Goal: Task Accomplishment & Management: Use online tool/utility

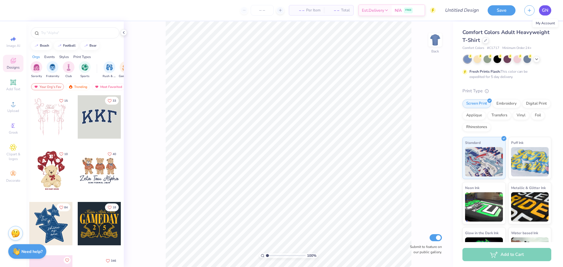
click at [544, 11] on span "GN" at bounding box center [545, 10] width 6 height 7
click at [548, 12] on span "GN" at bounding box center [545, 10] width 6 height 7
click at [486, 41] on icon at bounding box center [485, 39] width 3 height 3
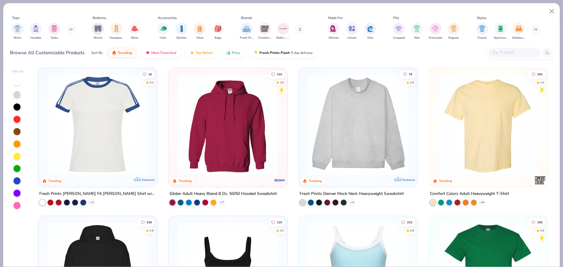
click at [174, 129] on img at bounding box center [120, 124] width 107 height 101
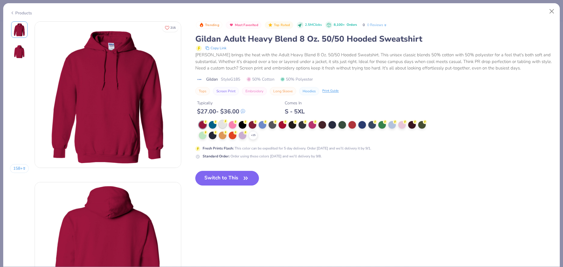
click at [208, 123] on circle at bounding box center [206, 122] width 4 height 4
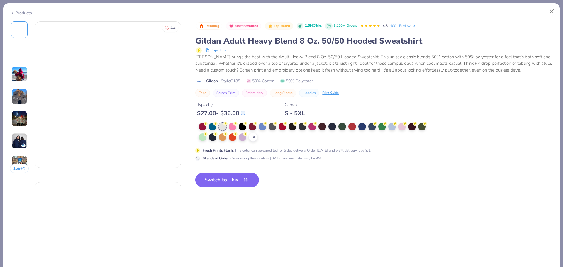
click at [231, 178] on button "Switch to This" at bounding box center [227, 180] width 64 height 15
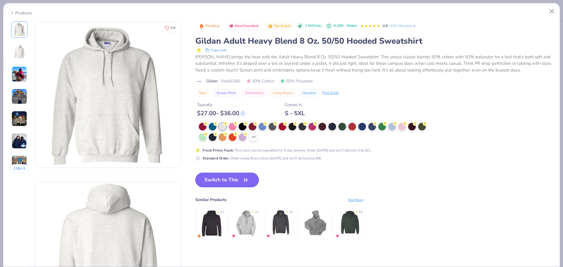
click at [231, 178] on button "Switch to This" at bounding box center [227, 180] width 64 height 15
click at [229, 181] on button "Switch to This" at bounding box center [227, 180] width 64 height 15
click at [240, 175] on button "Switch to This" at bounding box center [227, 180] width 64 height 15
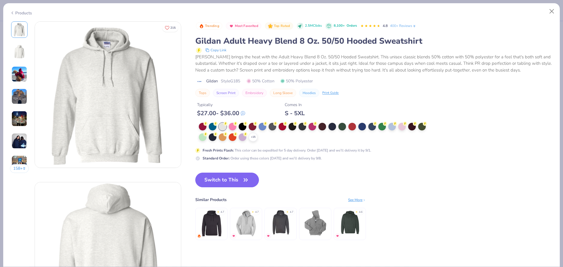
click at [243, 180] on icon "button" at bounding box center [246, 180] width 8 height 8
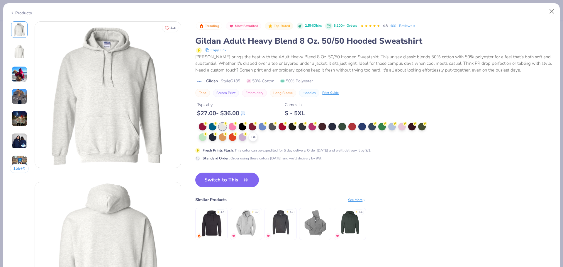
click at [243, 180] on icon "button" at bounding box center [246, 180] width 8 height 8
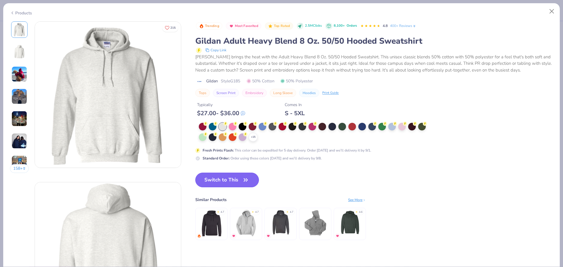
click at [211, 180] on button "Switch to This" at bounding box center [227, 180] width 64 height 15
click at [224, 184] on button "Switch to This" at bounding box center [227, 180] width 64 height 15
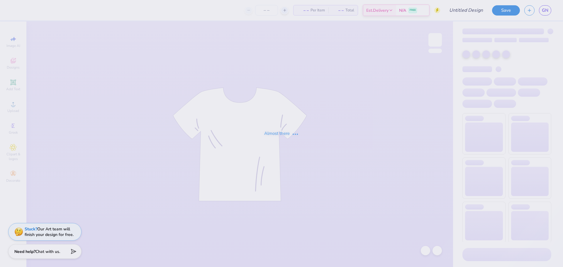
type input "Merch mock up #1"
type input "31"
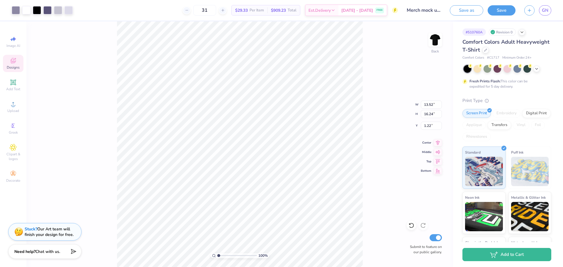
type input "1.22"
click at [280, 248] on li "Send Backward" at bounding box center [276, 248] width 46 height 11
type input "13.52"
type input "16.24"
type input "1.22"
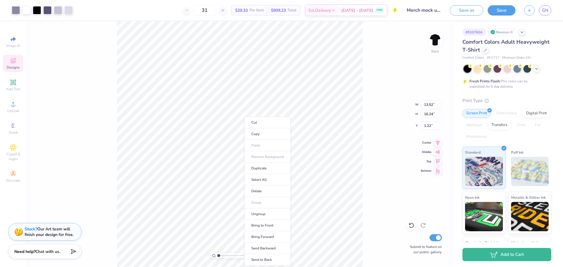
click at [366, 165] on div "100 % Back W 13.52 13.52 " H 16.24 16.24 " Y 1.22 1.22 " Center Middle Top Bott…" at bounding box center [239, 144] width 427 height 246
click at [411, 228] on icon at bounding box center [412, 226] width 6 height 6
click at [280, 245] on li "Send Backward" at bounding box center [272, 248] width 46 height 11
click at [281, 261] on li "Send to Back" at bounding box center [278, 259] width 46 height 11
type input "8.04"
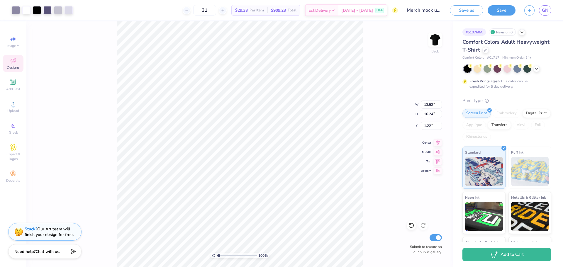
type input "10.51"
type input "5.04"
click at [411, 227] on icon at bounding box center [412, 226] width 6 height 6
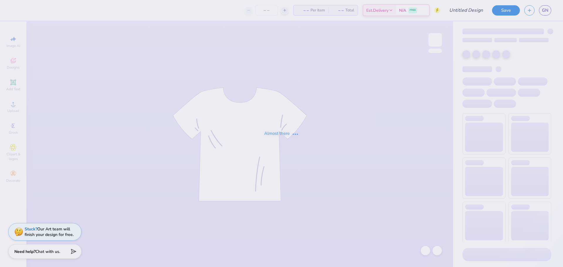
type input "Merch mock up #1"
type input "12"
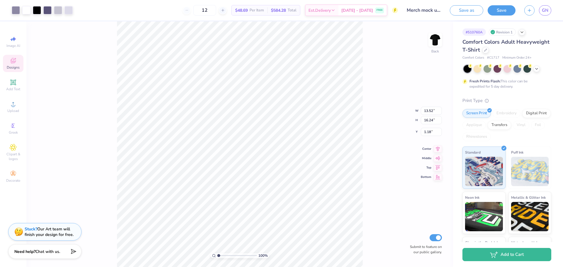
click at [370, 157] on div "100 % Back W 13.52 13.52 " H 16.24 16.24 " Y 1.18 1.18 " Center Middle Top Bott…" at bounding box center [239, 144] width 427 height 246
type input "5.05"
type input "5.17"
click at [235, 257] on li "Send to Back" at bounding box center [230, 259] width 46 height 11
type input "10.64"
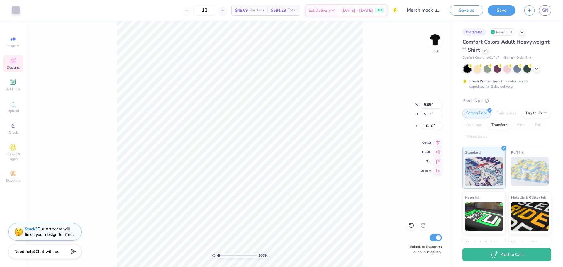
type input "13.90"
type input "3.51"
click at [283, 246] on li "Send Backward" at bounding box center [281, 248] width 46 height 11
click at [279, 258] on li "Send to Back" at bounding box center [277, 259] width 46 height 11
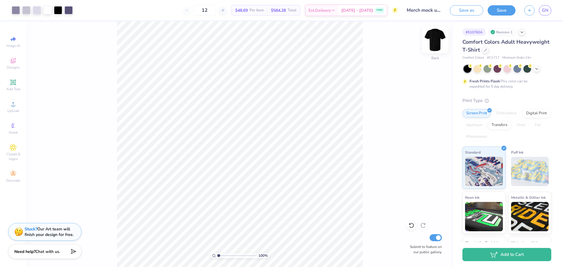
click at [440, 42] on img at bounding box center [435, 39] width 23 height 23
click at [440, 38] on img at bounding box center [435, 39] width 23 height 23
click at [216, 11] on input "12" at bounding box center [204, 10] width 23 height 11
type input "1"
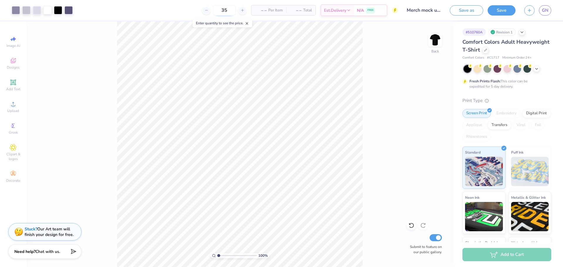
type input "35"
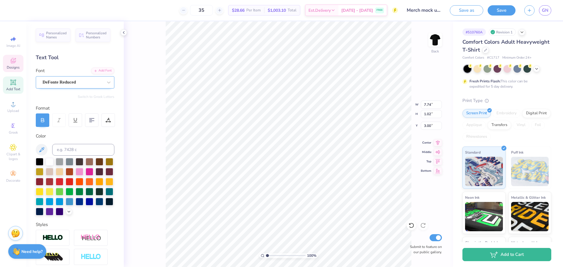
click at [82, 80] on div "DeFonte Reduced" at bounding box center [73, 82] width 62 height 9
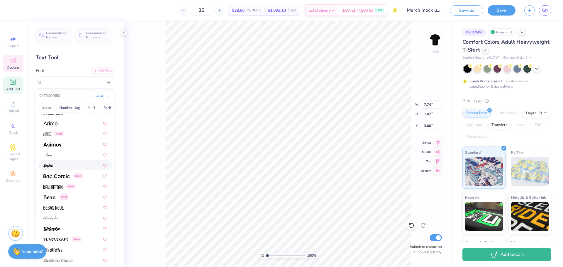
scroll to position [228, 0]
click at [80, 189] on div "Greek" at bounding box center [75, 186] width 74 height 10
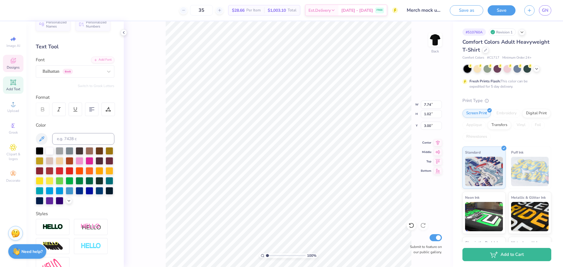
scroll to position [7, 0]
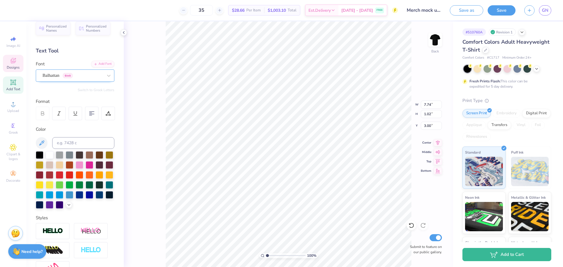
click at [93, 77] on div "Balhattan Greek" at bounding box center [73, 75] width 62 height 9
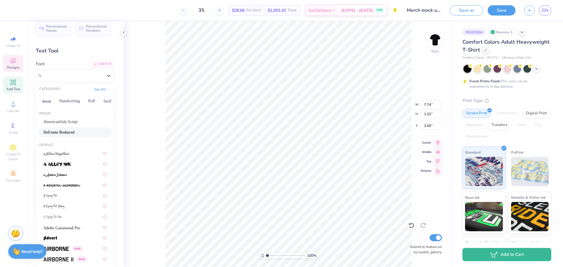
click at [79, 135] on div "DeFonte Reduced" at bounding box center [74, 132] width 63 height 6
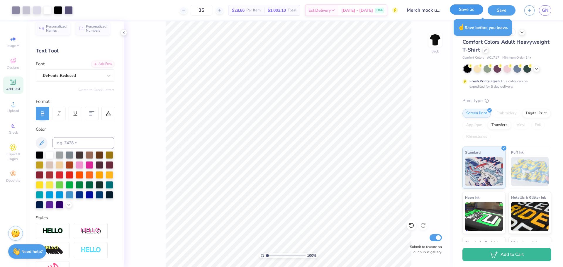
click at [474, 11] on button "Save as" at bounding box center [466, 9] width 33 height 10
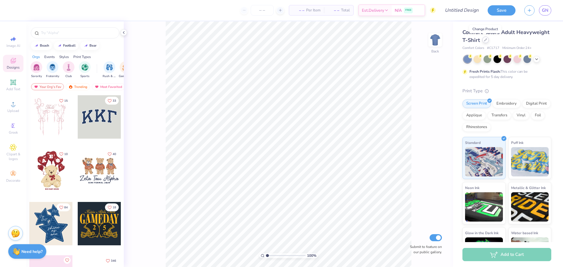
click at [482, 42] on div at bounding box center [485, 40] width 6 height 6
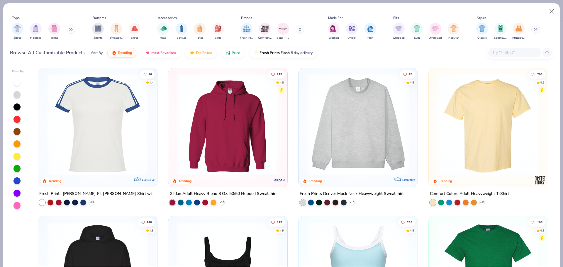
click at [238, 122] on img at bounding box center [227, 124] width 107 height 101
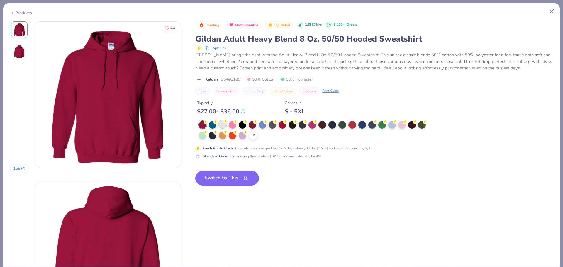
click at [223, 124] on div at bounding box center [223, 125] width 8 height 8
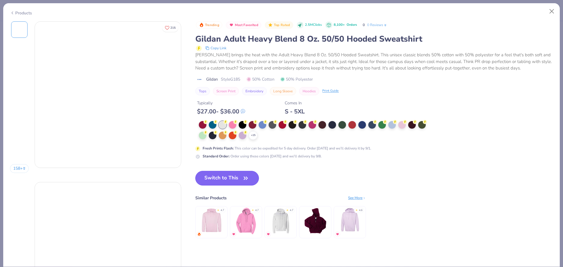
click at [226, 179] on button "Switch to This" at bounding box center [227, 178] width 64 height 15
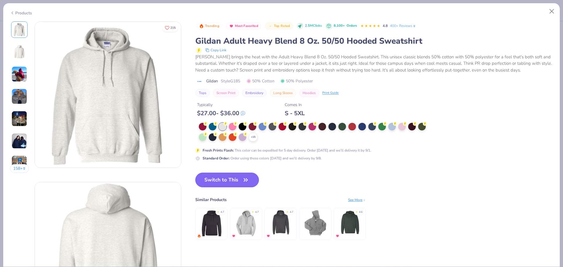
click at [226, 179] on button "Switch to This" at bounding box center [227, 180] width 64 height 15
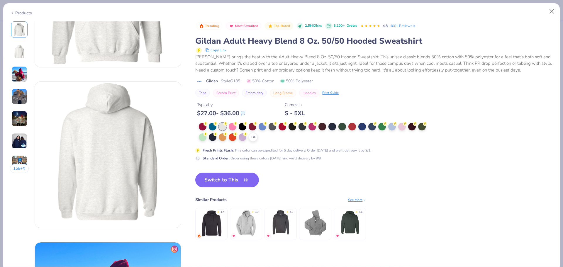
scroll to position [91, 0]
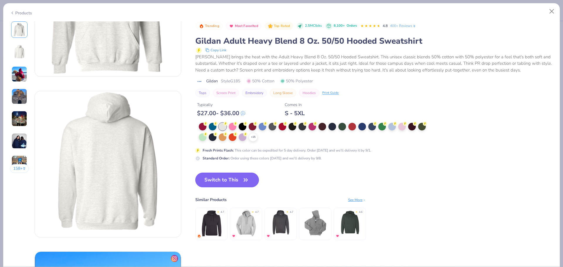
click at [231, 183] on button "Switch to This" at bounding box center [227, 180] width 64 height 15
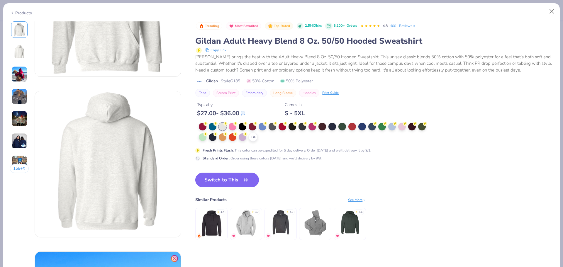
click at [231, 183] on button "Switch to This" at bounding box center [227, 180] width 64 height 15
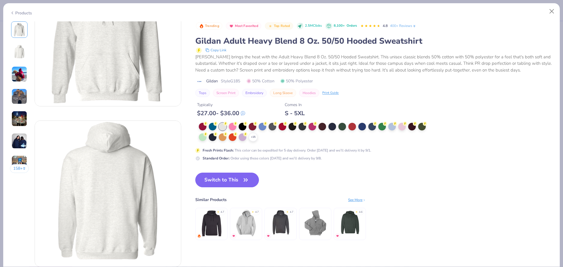
scroll to position [0, 0]
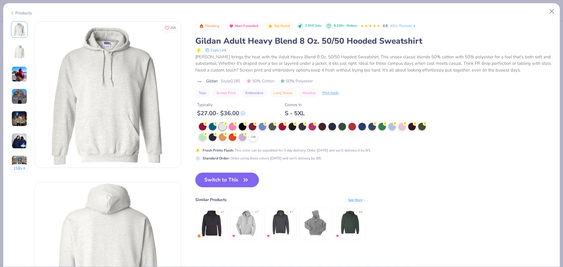
click at [25, 13] on div "Products" at bounding box center [21, 13] width 22 height 6
click at [22, 13] on div "Products" at bounding box center [21, 13] width 22 height 6
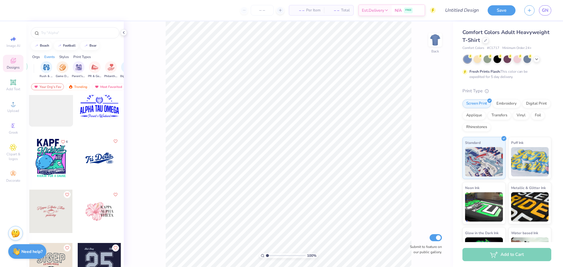
scroll to position [0, 68]
click at [55, 71] on div "filter for Game Day" at bounding box center [57, 67] width 12 height 12
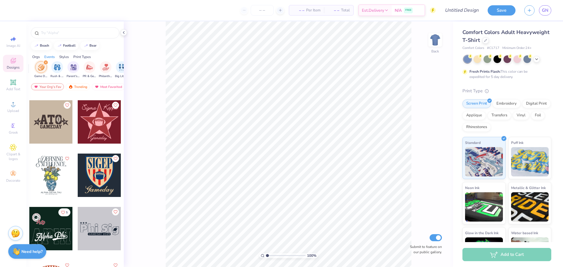
scroll to position [1383, 0]
click at [100, 124] on div at bounding box center [99, 121] width 43 height 43
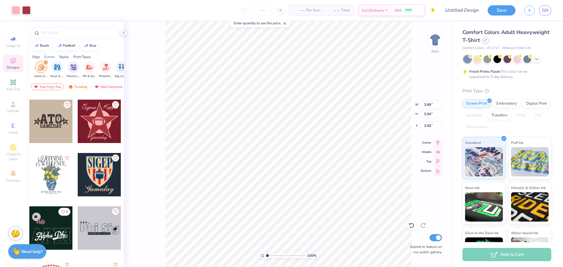
click at [487, 42] on div "Comfort Colors Adult Heavyweight T-Shirt" at bounding box center [507, 36] width 89 height 16
click at [486, 40] on icon at bounding box center [485, 39] width 3 height 3
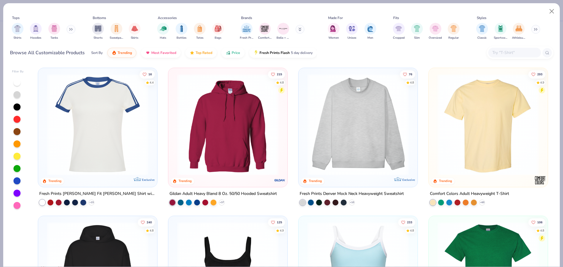
click at [240, 122] on img at bounding box center [227, 124] width 107 height 101
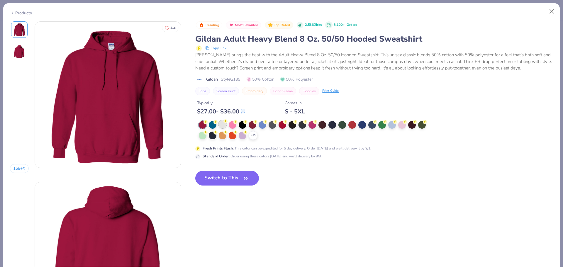
click at [224, 126] on div at bounding box center [223, 125] width 8 height 8
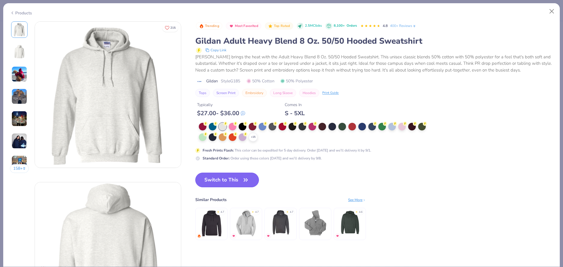
click at [227, 180] on button "Switch to This" at bounding box center [227, 180] width 64 height 15
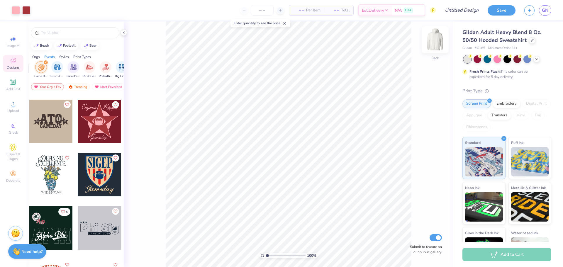
click at [431, 43] on img at bounding box center [435, 39] width 23 height 23
click at [94, 126] on div at bounding box center [99, 121] width 43 height 43
type input "6.23"
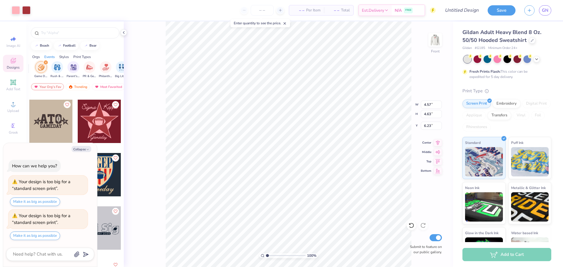
type textarea "x"
type input "6.94"
type textarea "x"
type input "14.59"
type input "14.78"
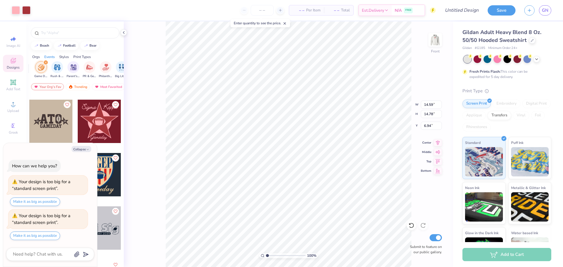
type textarea "x"
type input "6.49"
click at [89, 150] on icon "button" at bounding box center [88, 150] width 4 height 4
type textarea "x"
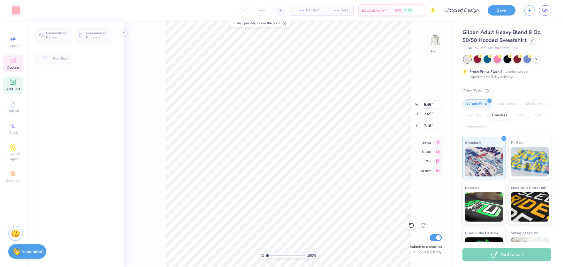
type input "5.49"
type input "2.65"
type input "7.16"
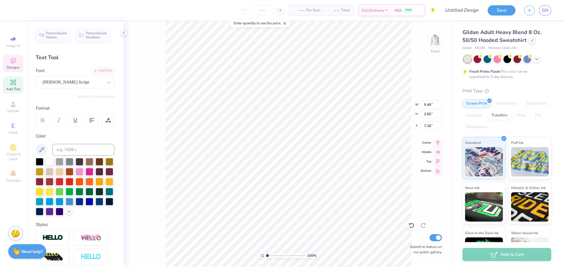
type textarea "BU"
type input "5.63"
type input "2.57"
type textarea "KL"
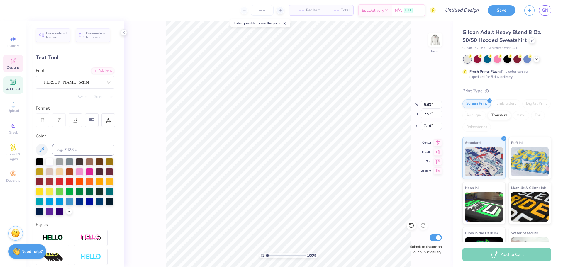
scroll to position [0, 0]
click at [125, 35] on div at bounding box center [124, 32] width 6 height 6
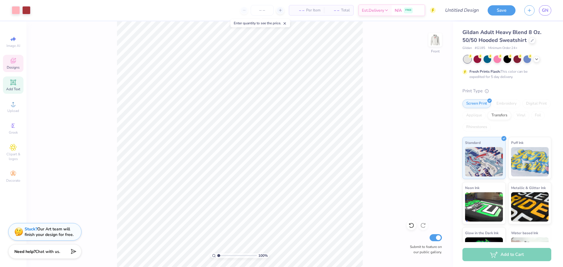
click at [16, 65] on div "Designs" at bounding box center [13, 63] width 21 height 17
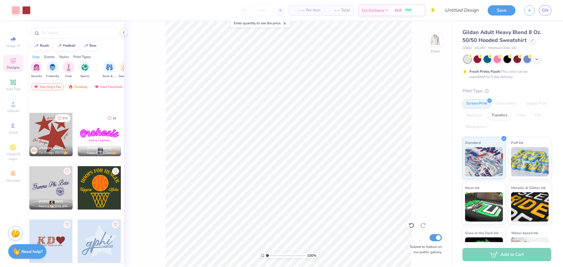
scroll to position [473, 0]
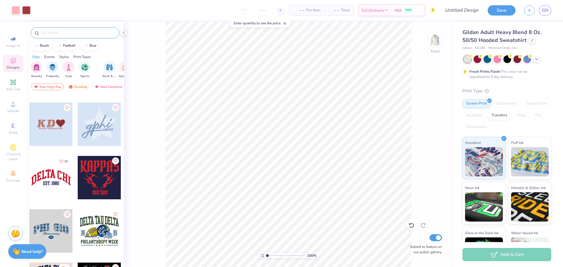
click at [71, 32] on input "text" at bounding box center [77, 33] width 75 height 6
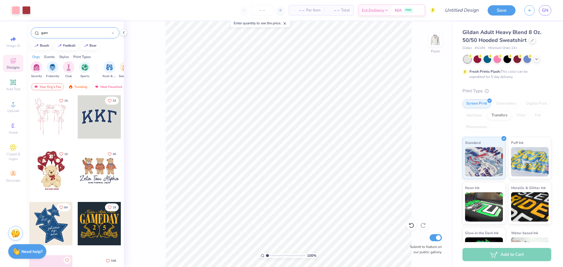
type input "game"
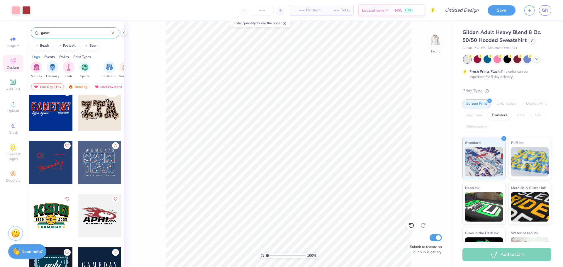
scroll to position [275, 0]
click at [112, 35] on div at bounding box center [113, 32] width 2 height 5
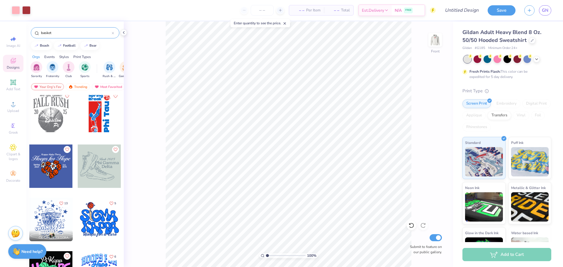
scroll to position [321, 0]
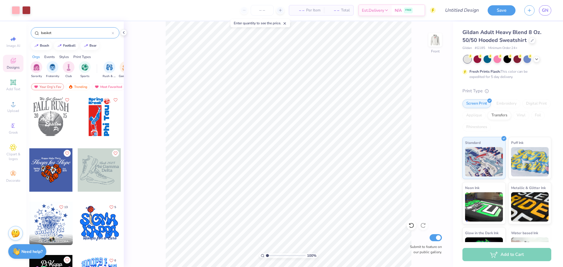
type input "basket"
click at [56, 129] on div at bounding box center [50, 116] width 43 height 43
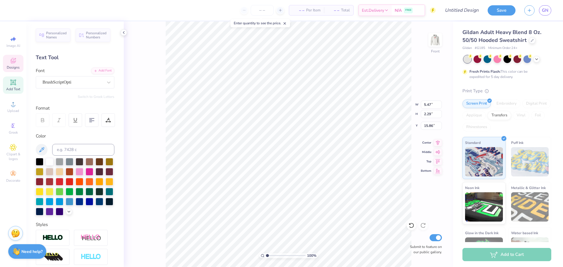
scroll to position [0, 1]
type textarea "Binghamtonn"
type input "6.41"
type input "17.76"
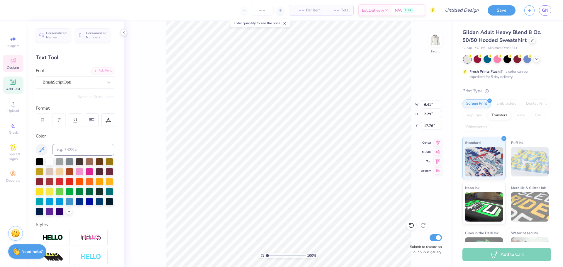
type textarea "Kickline"
type input "2.21"
type input "1.77"
type input "19.90"
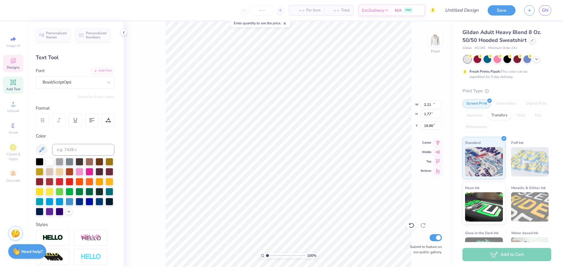
type input "11.09"
type input "2.44"
type input "15.78"
type textarea "Binghamton"
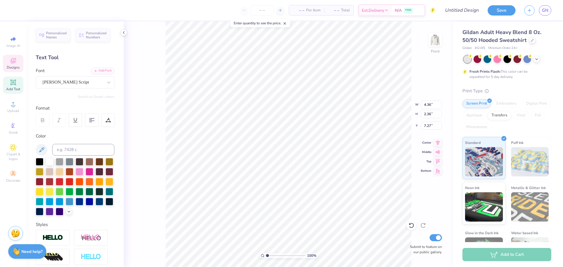
type input "4.36"
type input "2.36"
type input "7.27"
type input "8.90"
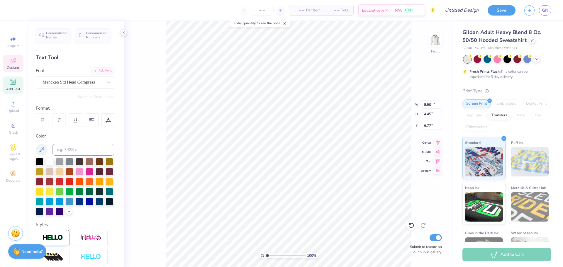
type input "9.51"
type input "13.88"
type input "4.45"
type input "6.71"
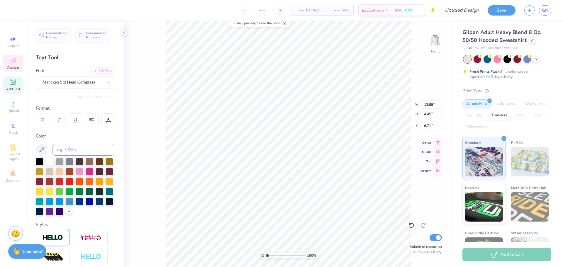
type textarea "BUKL"
type input "9.69"
type input "18.22"
click at [498, 61] on div at bounding box center [498, 59] width 8 height 8
click at [411, 223] on icon at bounding box center [411, 225] width 5 height 5
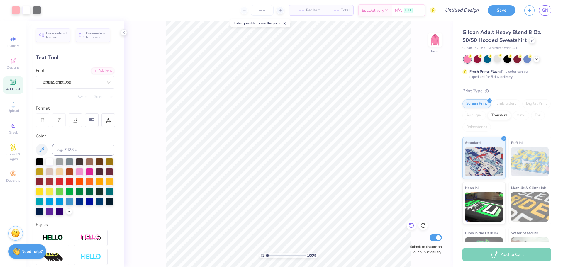
click at [411, 229] on div at bounding box center [411, 225] width 9 height 9
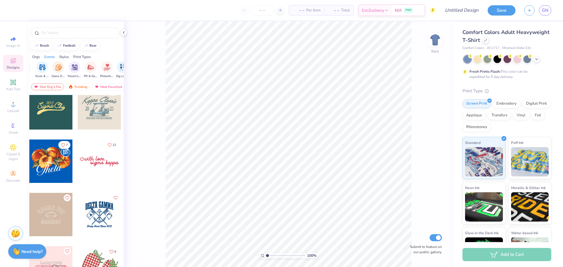
scroll to position [0, 68]
click at [59, 68] on img "filter for Game Day" at bounding box center [58, 66] width 7 height 7
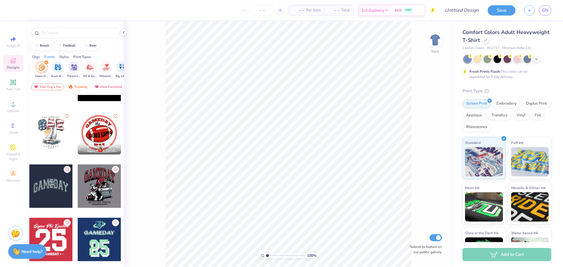
scroll to position [894, 0]
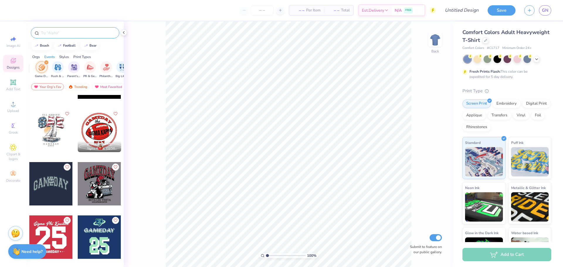
click at [69, 33] on input "text" at bounding box center [77, 33] width 75 height 6
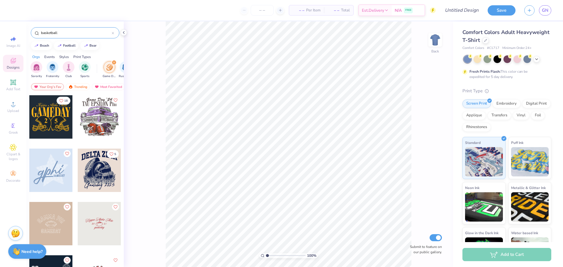
type input "basketball"
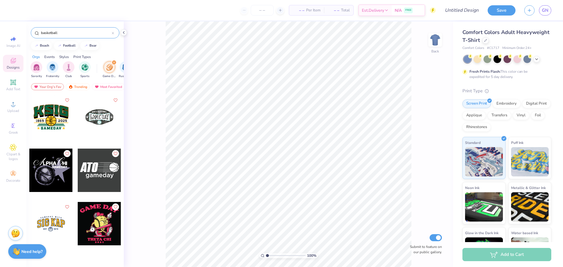
click at [115, 62] on icon "filter for Game Day" at bounding box center [114, 62] width 2 height 2
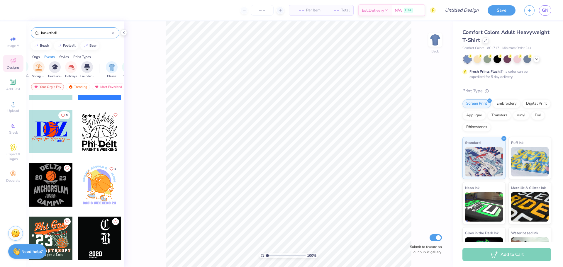
scroll to position [0, 233]
click at [114, 32] on div "basketball" at bounding box center [75, 32] width 89 height 11
click at [112, 33] on icon at bounding box center [113, 33] width 2 height 2
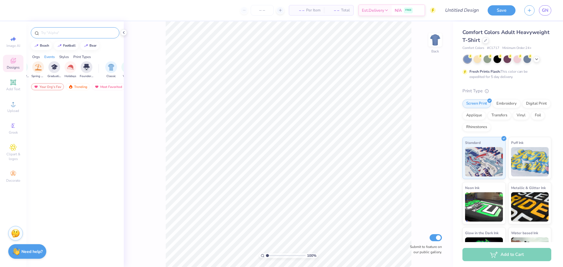
scroll to position [0, 0]
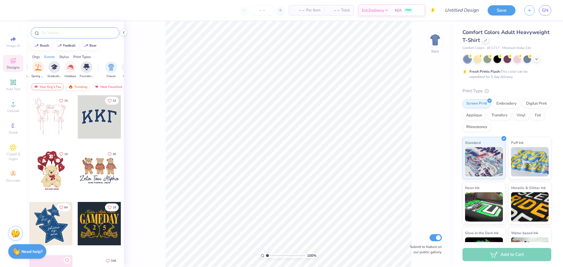
click at [85, 87] on div "Trending" at bounding box center [78, 86] width 24 height 7
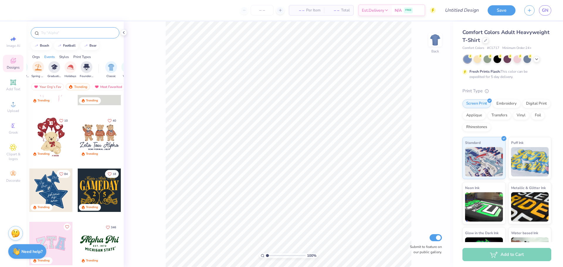
scroll to position [34, 0]
click at [62, 141] on div at bounding box center [50, 136] width 43 height 43
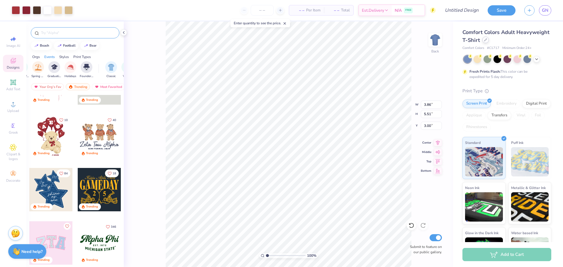
click at [483, 40] on div at bounding box center [485, 40] width 6 height 6
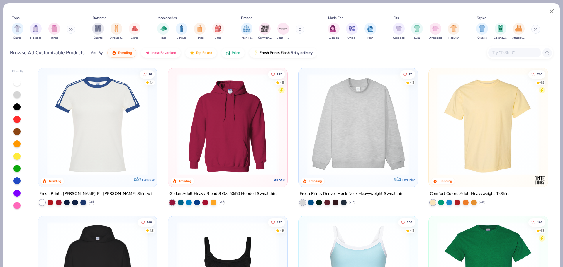
click at [219, 119] on img at bounding box center [227, 124] width 107 height 101
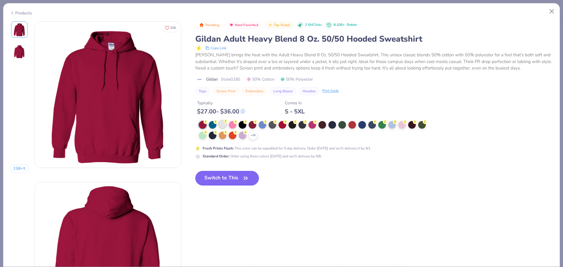
click at [223, 125] on div at bounding box center [223, 125] width 8 height 8
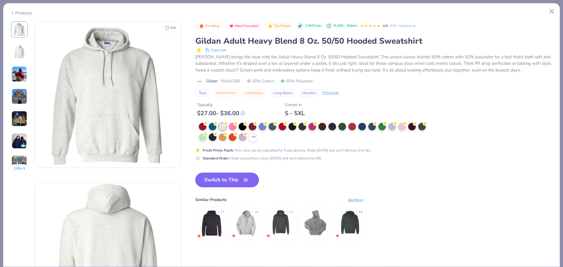
click at [234, 178] on button "Switch to This" at bounding box center [227, 180] width 64 height 15
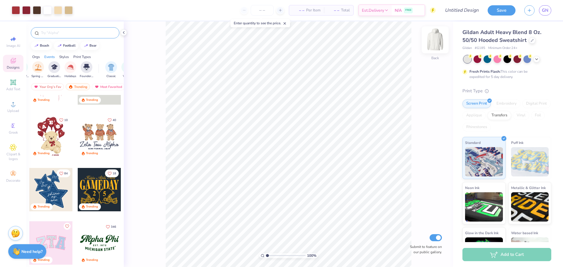
click at [435, 42] on img at bounding box center [435, 39] width 23 height 23
click at [61, 134] on div at bounding box center [50, 136] width 43 height 43
type input "7.49"
type input "12.47"
type input "17.81"
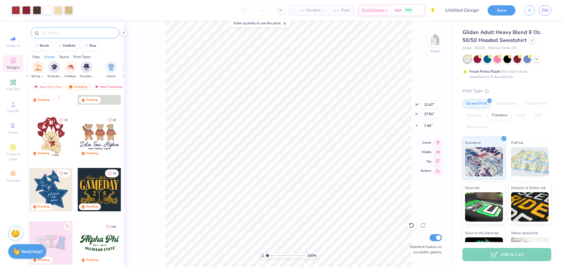
type input "6.69"
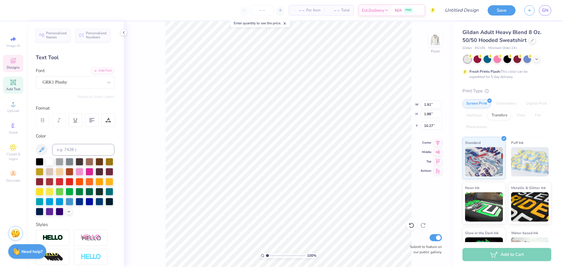
type textarea "B"
type input "1.72"
type input "1.69"
type input "8.44"
type textarea "K"
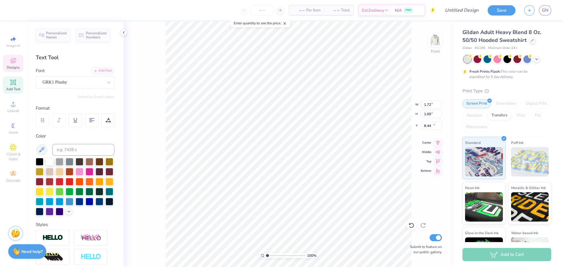
type input "1.96"
type input "2.01"
type input "10.13"
type textarea "L"
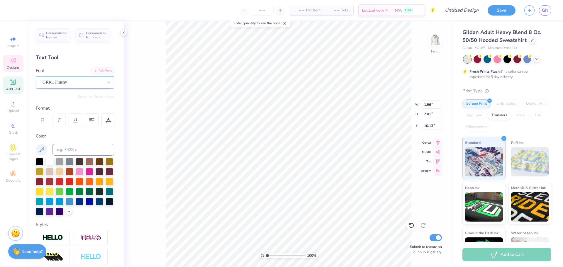
click at [82, 87] on div "GRK1 Plushy" at bounding box center [73, 82] width 62 height 9
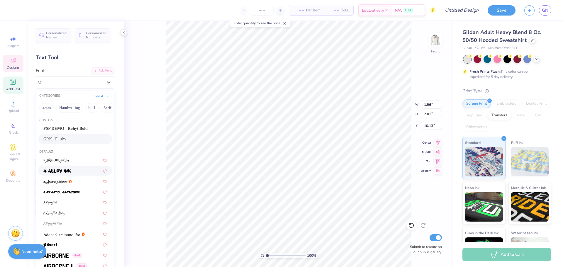
click at [75, 170] on div at bounding box center [74, 171] width 63 height 6
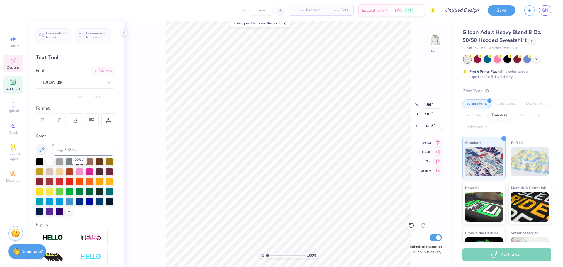
type textarea "L"
type input "2.00"
type input "1.70"
type input "8.44"
click at [55, 83] on div "GRK1 Plushy" at bounding box center [73, 82] width 62 height 9
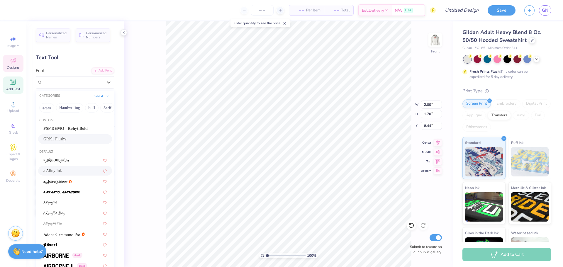
click at [78, 167] on div "a Alloy Ink" at bounding box center [75, 171] width 74 height 10
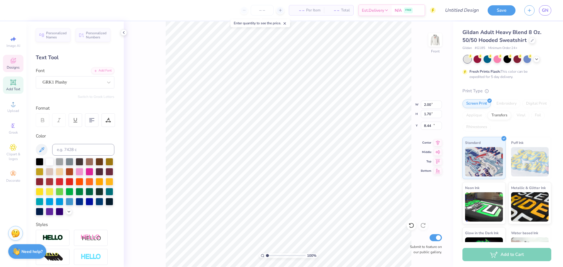
type input "1.91"
type input "1.90"
type input "10.23"
click at [84, 84] on div "GRK1 Plushy" at bounding box center [73, 82] width 62 height 9
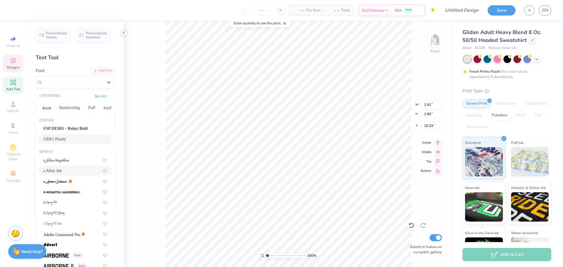
click at [71, 170] on div "a Alloy Ink" at bounding box center [74, 171] width 63 height 6
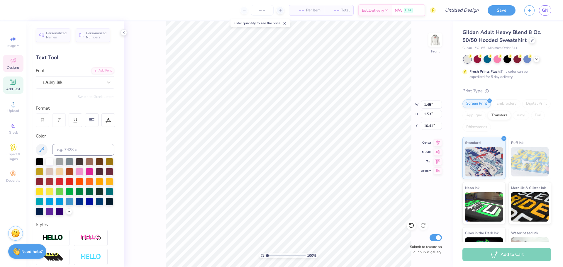
type input "2.05"
type input "2.17"
type input "9.86"
click at [144, 162] on div "100 % Front W 2.05 2.05 " H 2.17 2.17 " Y 9.86 9.86 " Center Middle Top Bottom …" at bounding box center [288, 144] width 329 height 246
type input "10.10"
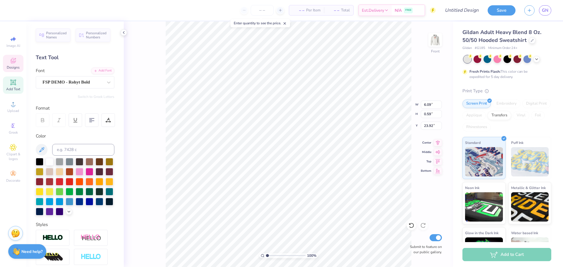
scroll to position [0, 3]
type textarea "BINGHAMTON KICKLINE"
click at [13, 10] on div at bounding box center [16, 10] width 8 height 8
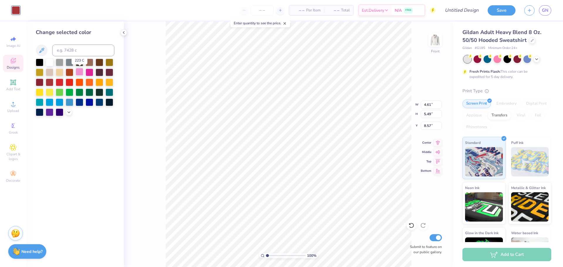
click at [79, 73] on div at bounding box center [80, 72] width 8 height 8
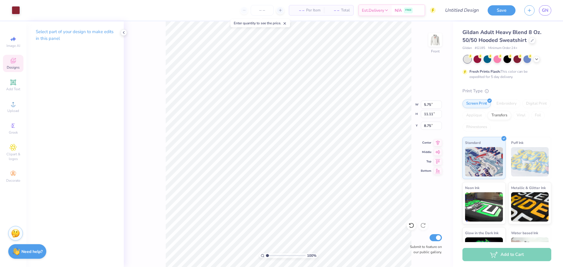
type input "5.75"
type input "11.11"
type input "8.75"
click at [13, 11] on div at bounding box center [16, 10] width 8 height 8
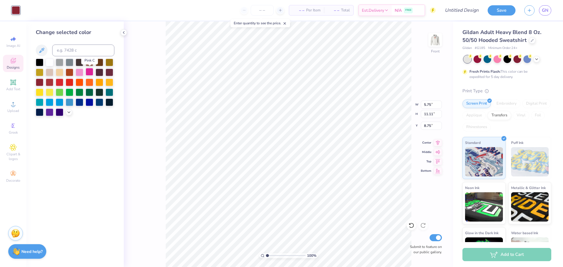
click at [89, 73] on div at bounding box center [90, 72] width 8 height 8
type input "2.08"
type input "2.44"
type input "12.43"
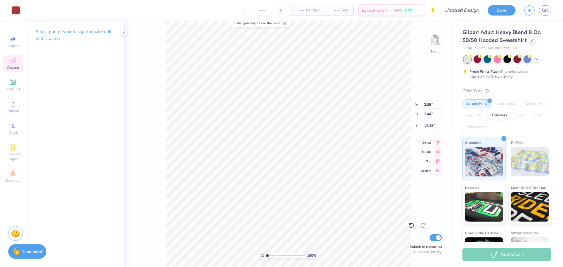
type input "2.98"
type input "3.74"
type input "12.29"
click at [17, 9] on div at bounding box center [16, 10] width 8 height 8
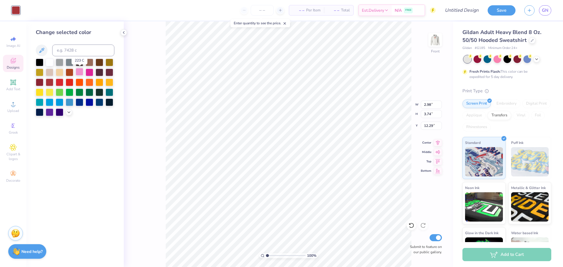
click at [78, 72] on div at bounding box center [80, 72] width 8 height 8
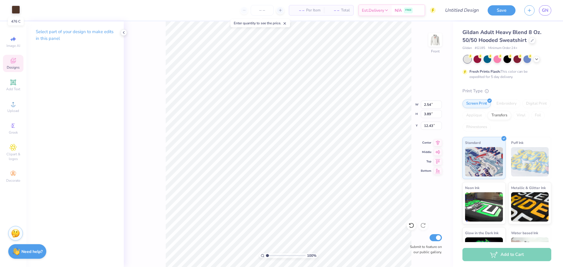
click at [17, 7] on div at bounding box center [16, 10] width 8 height 8
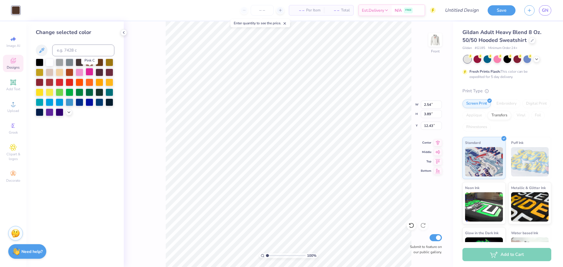
click at [89, 73] on div at bounding box center [90, 72] width 8 height 8
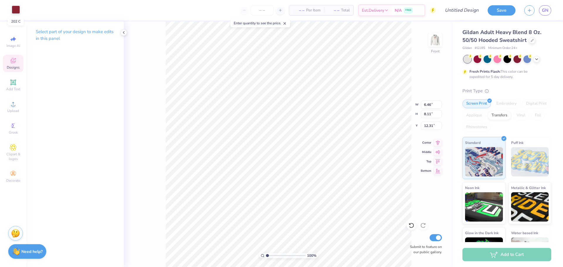
click at [15, 9] on div at bounding box center [16, 10] width 8 height 8
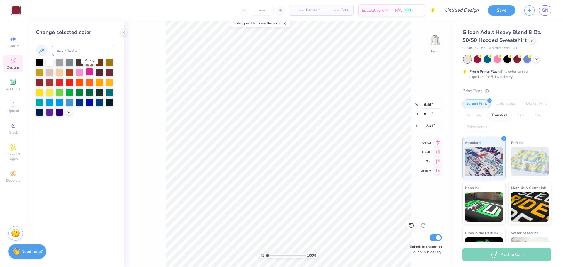
click at [91, 70] on div at bounding box center [90, 72] width 8 height 8
click at [161, 70] on div "100 % Front W 6.46 6.46 " H 8.11 8.11 " Y 12.31 12.31 " Center Middle Top Botto…" at bounding box center [288, 144] width 329 height 246
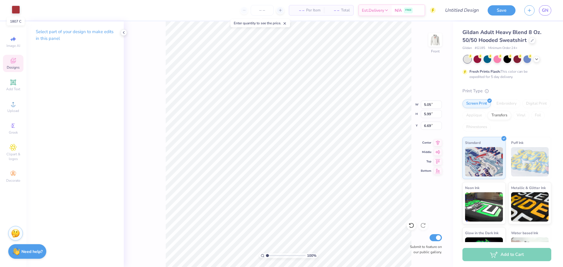
click at [16, 10] on div at bounding box center [16, 10] width 8 height 8
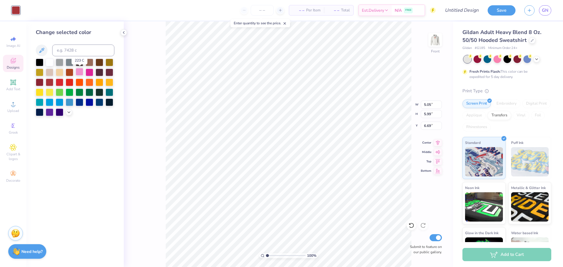
click at [79, 71] on div at bounding box center [80, 72] width 8 height 8
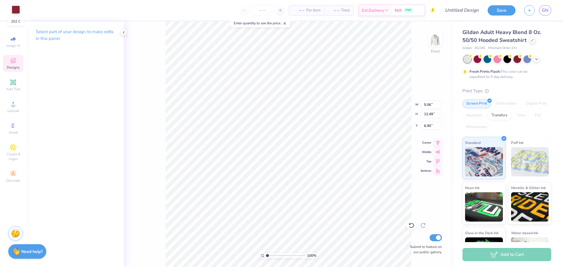
click at [15, 12] on div at bounding box center [16, 10] width 8 height 8
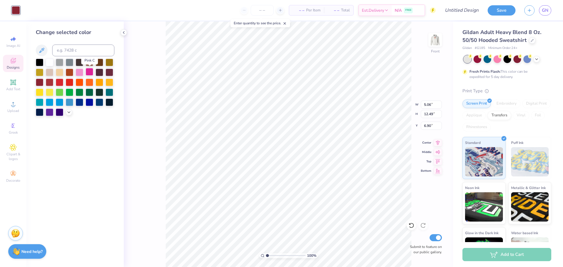
click at [87, 71] on div at bounding box center [90, 72] width 8 height 8
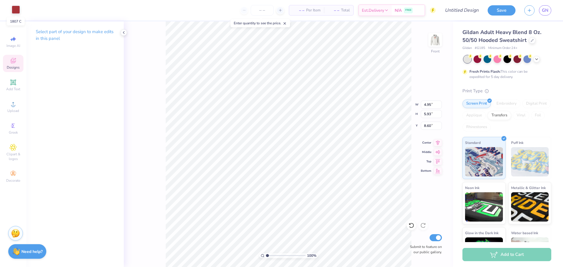
click at [17, 10] on div at bounding box center [16, 10] width 8 height 8
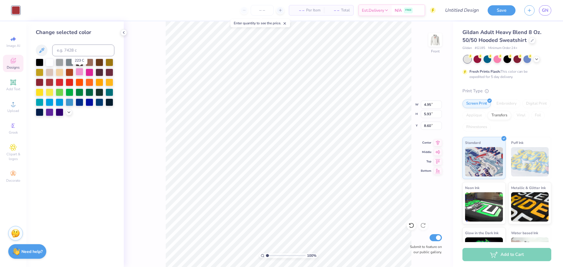
click at [79, 71] on div at bounding box center [80, 72] width 8 height 8
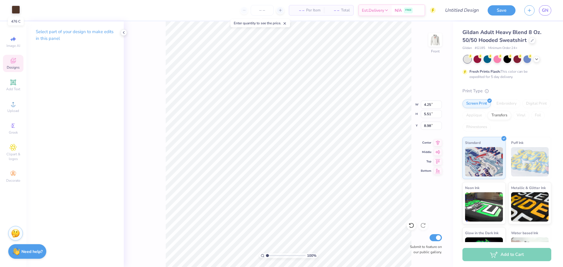
click at [18, 13] on div at bounding box center [16, 10] width 8 height 8
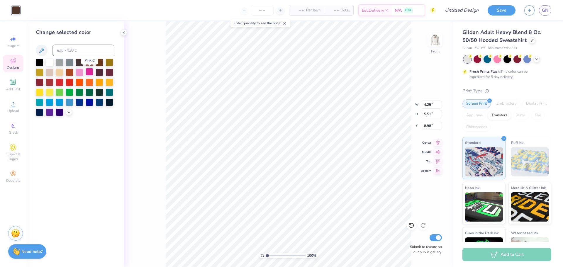
click at [91, 72] on div at bounding box center [90, 72] width 8 height 8
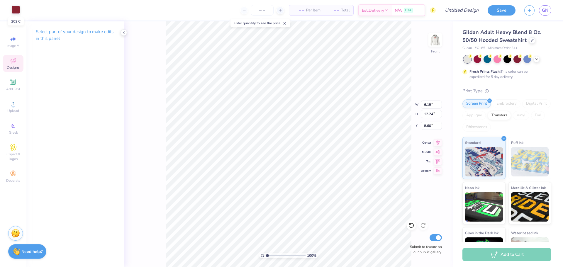
click at [16, 9] on div at bounding box center [16, 10] width 8 height 8
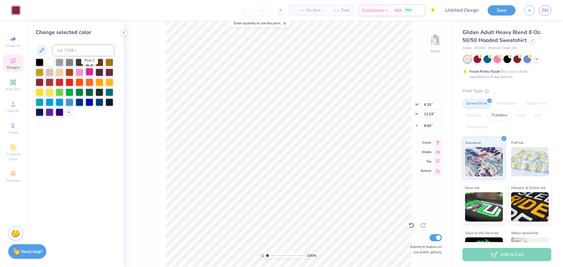
click at [91, 72] on div at bounding box center [90, 72] width 8 height 8
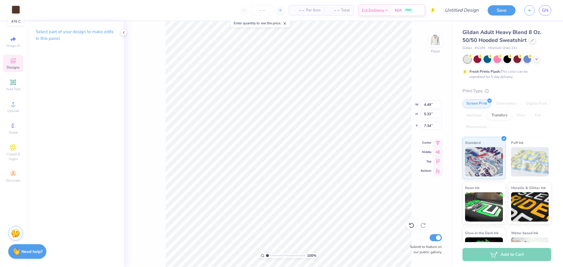
click at [16, 10] on div at bounding box center [16, 10] width 8 height 8
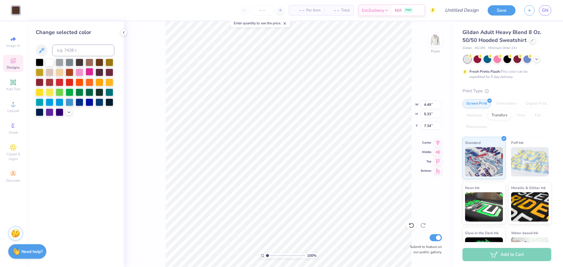
click at [91, 73] on div at bounding box center [90, 72] width 8 height 8
click at [163, 82] on div "100 % Front W 4.49 4.49 " H 5.33 5.33 " Y 7.34 7.34 " Center Middle Top Bottom …" at bounding box center [288, 144] width 329 height 246
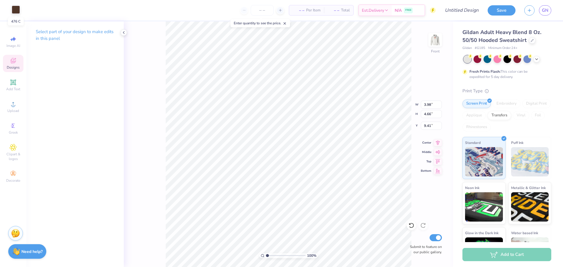
click at [19, 10] on div at bounding box center [16, 10] width 8 height 8
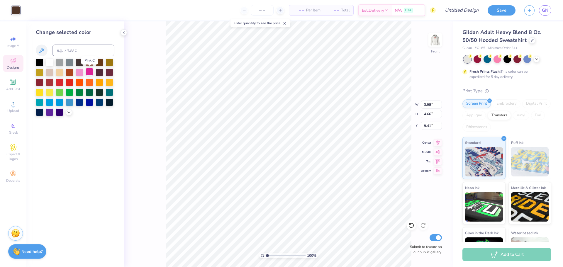
click at [89, 70] on div at bounding box center [90, 72] width 8 height 8
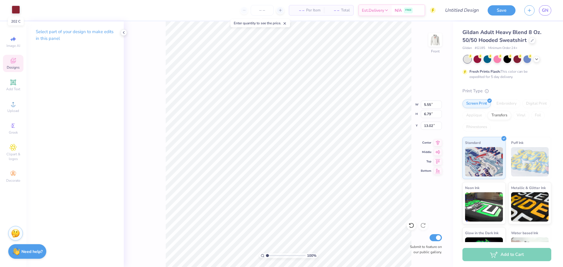
click at [18, 12] on div at bounding box center [16, 10] width 8 height 8
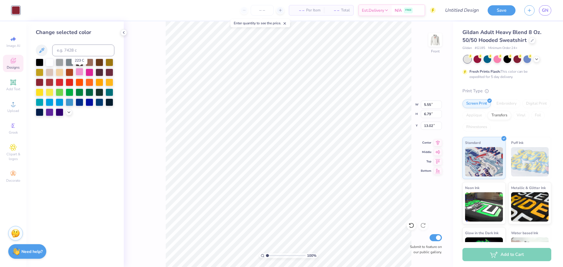
click at [76, 73] on div at bounding box center [80, 72] width 8 height 8
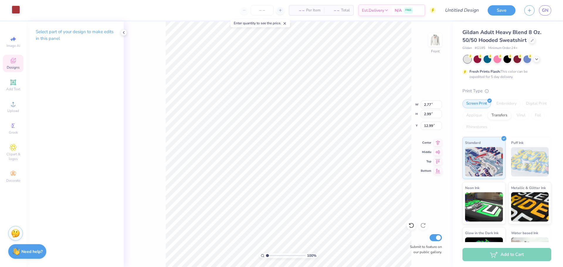
click at [16, 11] on div at bounding box center [16, 10] width 8 height 8
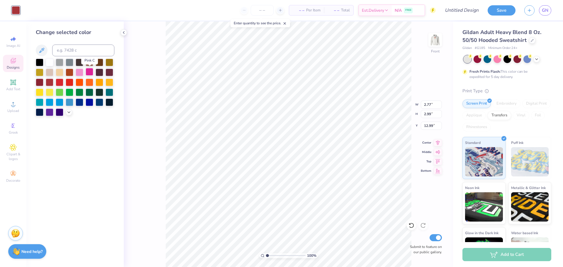
click at [89, 74] on div at bounding box center [90, 72] width 8 height 8
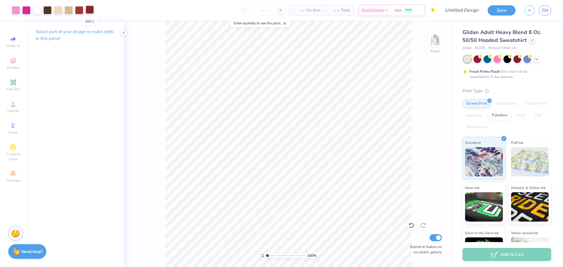
click at [89, 11] on div at bounding box center [90, 10] width 8 height 8
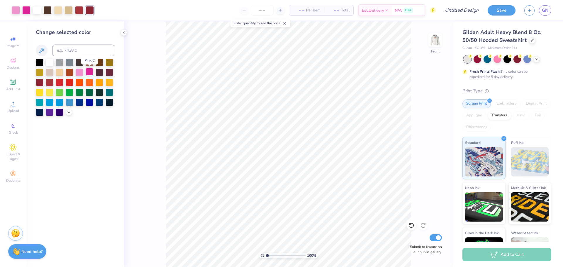
click at [87, 73] on div at bounding box center [90, 72] width 8 height 8
click at [77, 12] on div at bounding box center [79, 10] width 8 height 8
click at [82, 75] on div at bounding box center [80, 72] width 8 height 8
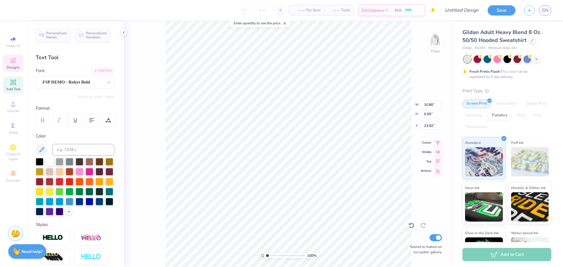
scroll to position [0, 0]
click at [93, 79] on div "FSP DEMO - Rohyt Bold" at bounding box center [73, 82] width 62 height 9
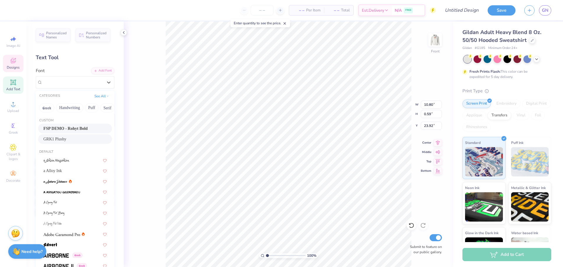
click at [86, 136] on div "GRK1 Plushy" at bounding box center [74, 139] width 63 height 6
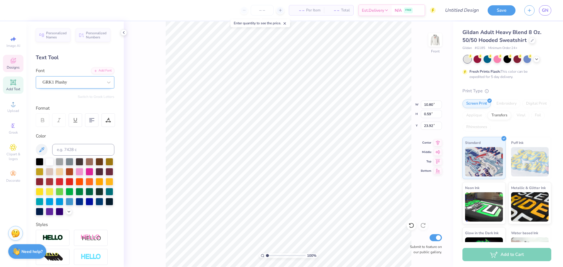
click at [80, 82] on div "GRK1 Plushy" at bounding box center [73, 82] width 62 height 9
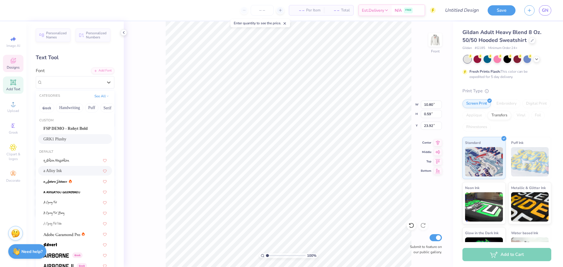
click at [82, 169] on div "a Alloy Ink" at bounding box center [74, 171] width 63 height 6
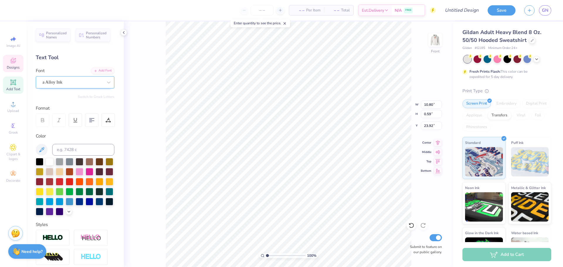
click at [92, 80] on div "a Alloy Ink" at bounding box center [73, 82] width 62 height 9
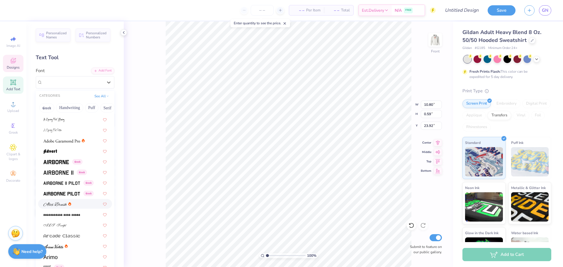
scroll to position [92, 0]
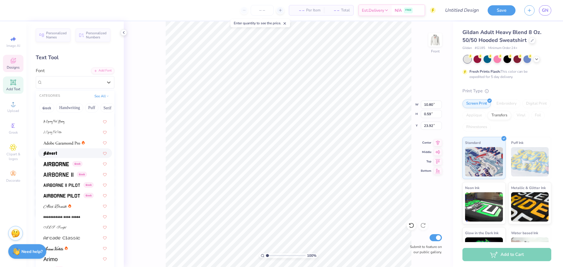
click at [62, 151] on div at bounding box center [74, 153] width 63 height 6
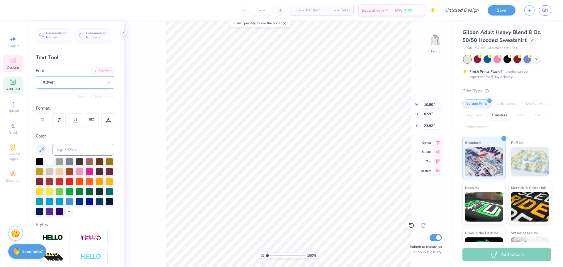
click at [55, 86] on div at bounding box center [73, 82] width 60 height 8
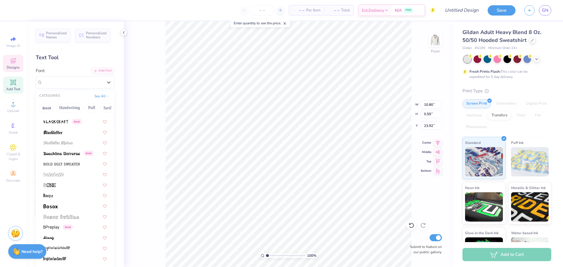
scroll to position [348, 0]
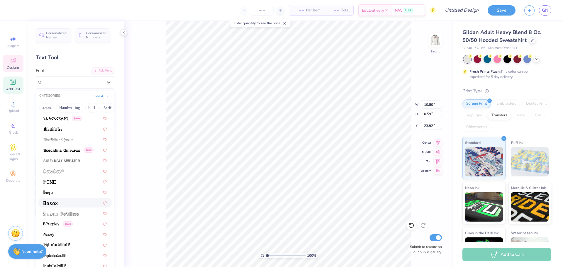
click at [73, 201] on div at bounding box center [74, 203] width 63 height 6
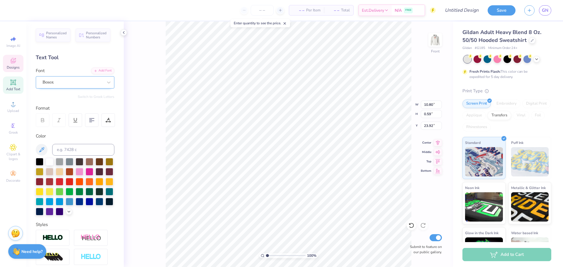
click at [70, 80] on div "Bosox" at bounding box center [73, 82] width 62 height 9
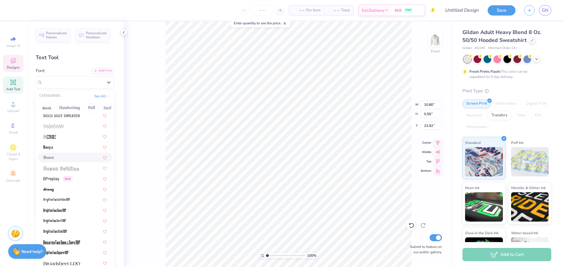
scroll to position [394, 0]
click at [66, 190] on div at bounding box center [74, 189] width 63 height 6
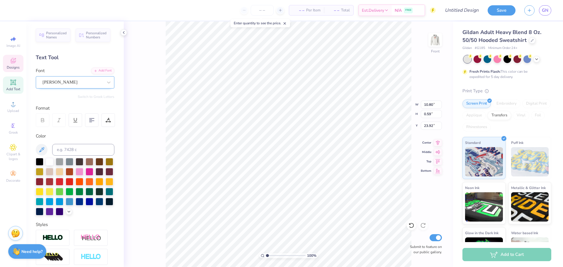
click at [70, 84] on div "[PERSON_NAME]" at bounding box center [73, 82] width 62 height 9
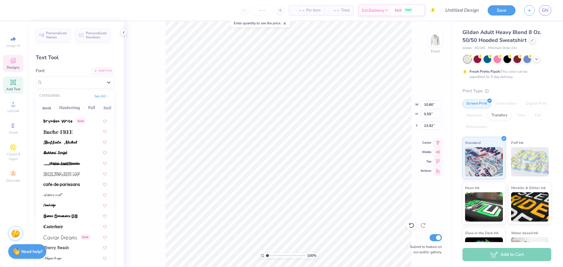
scroll to position [557, 0]
click at [61, 134] on span at bounding box center [57, 131] width 29 height 6
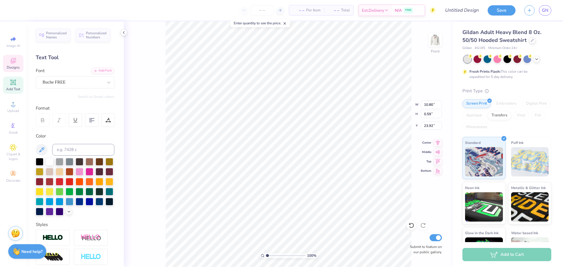
click at [147, 132] on div "100 % Front W 10.80 10.80 " H 0.59 0.59 " Y 23.92 23.92 " Center Middle Top Bot…" at bounding box center [288, 144] width 329 height 246
type input "23.92"
type input "13.32"
click at [409, 225] on icon at bounding box center [409, 224] width 1 height 1
